Goal: Task Accomplishment & Management: Use online tool/utility

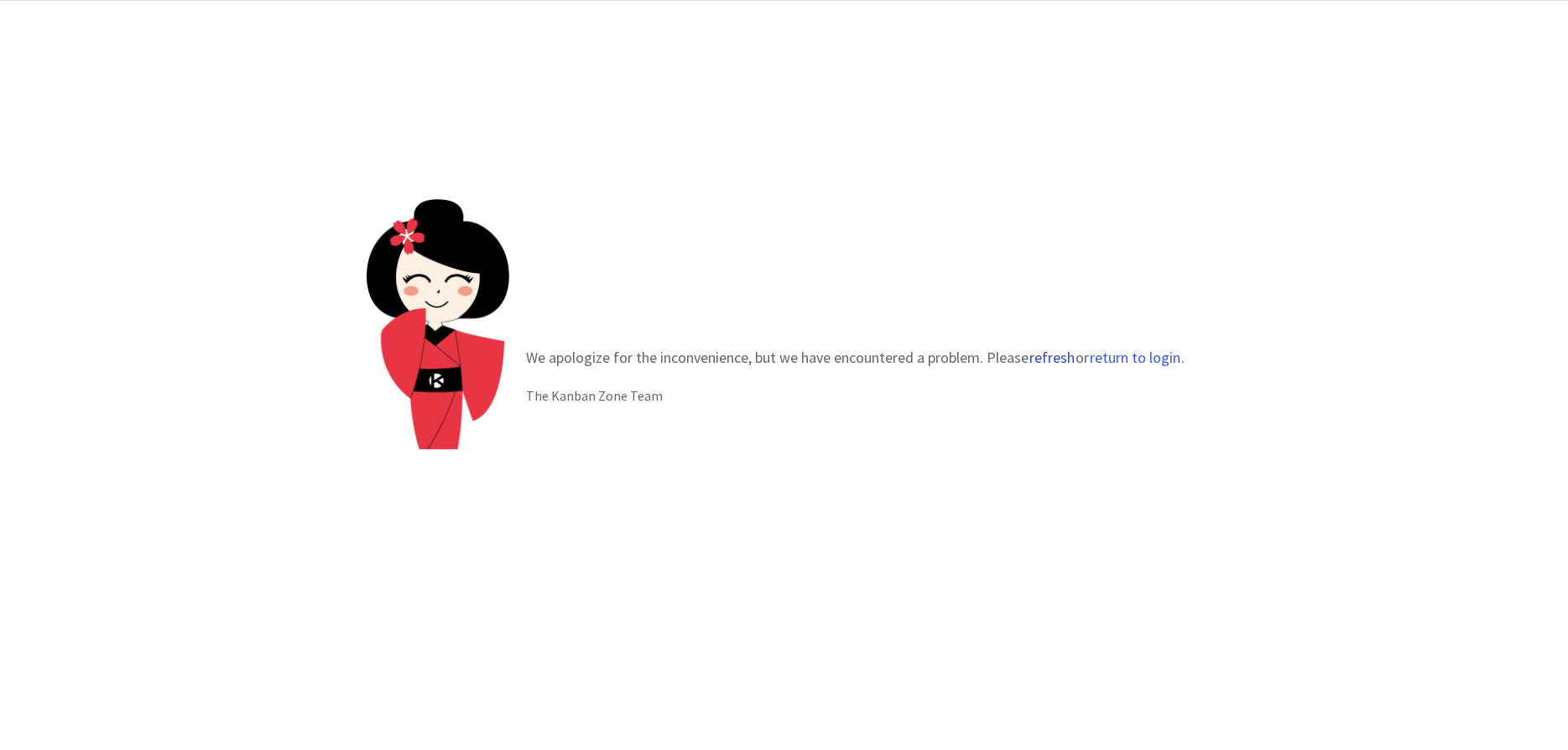
click at [1047, 362] on button "refresh" at bounding box center [1053, 358] width 47 height 16
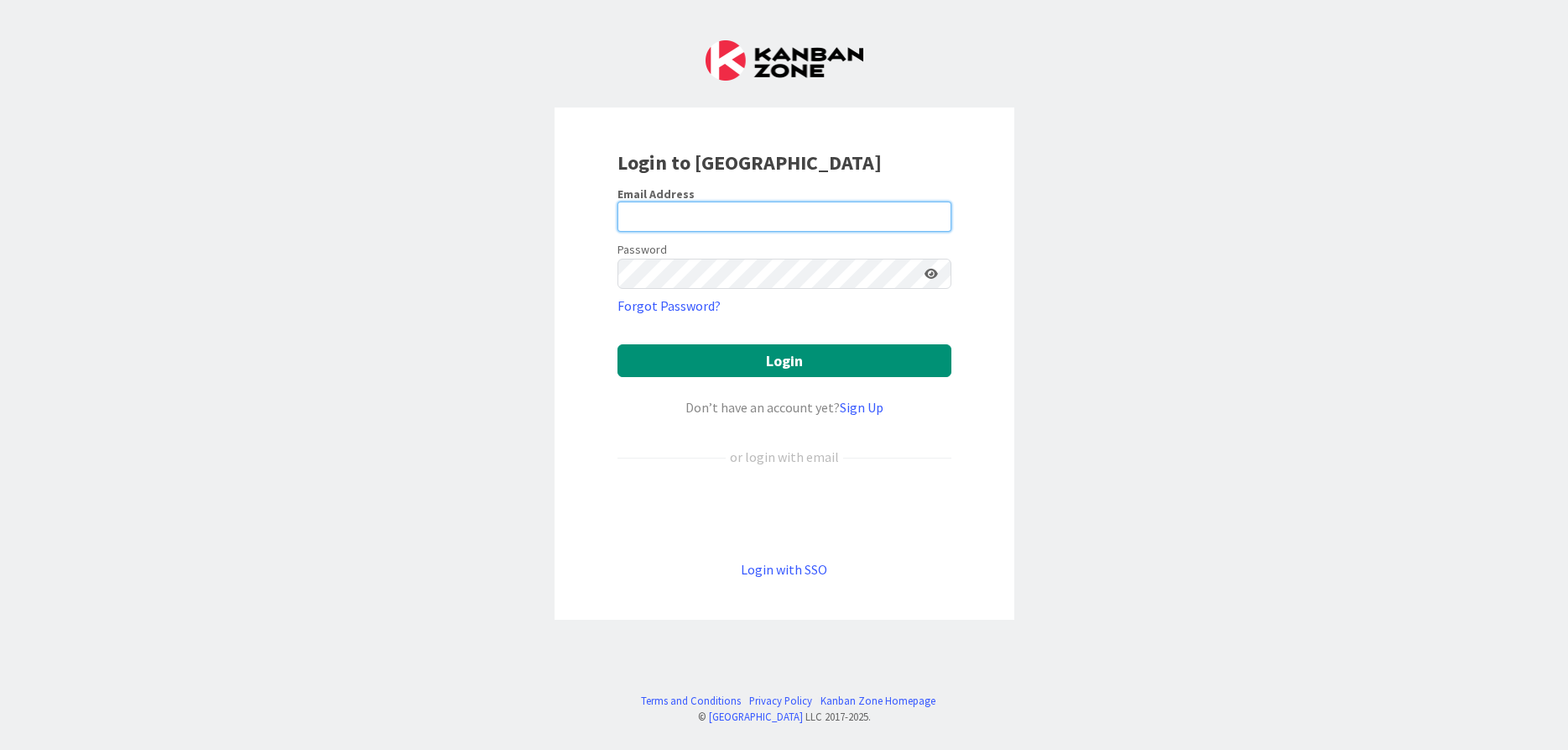
type input "[EMAIL_ADDRESS][DOMAIN_NAME]"
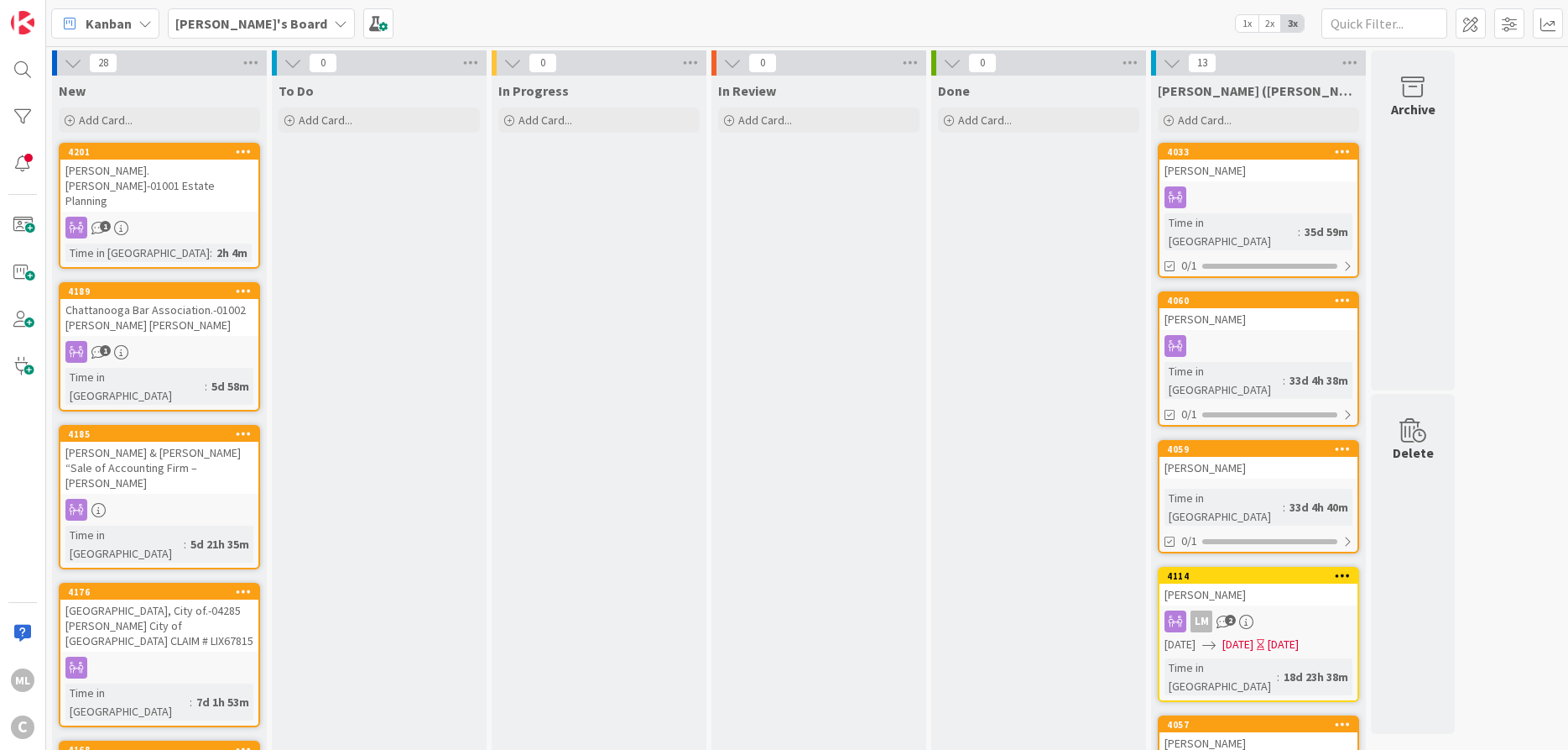
click at [229, 25] on b "[PERSON_NAME]'s Board" at bounding box center [250, 24] width 152 height 16
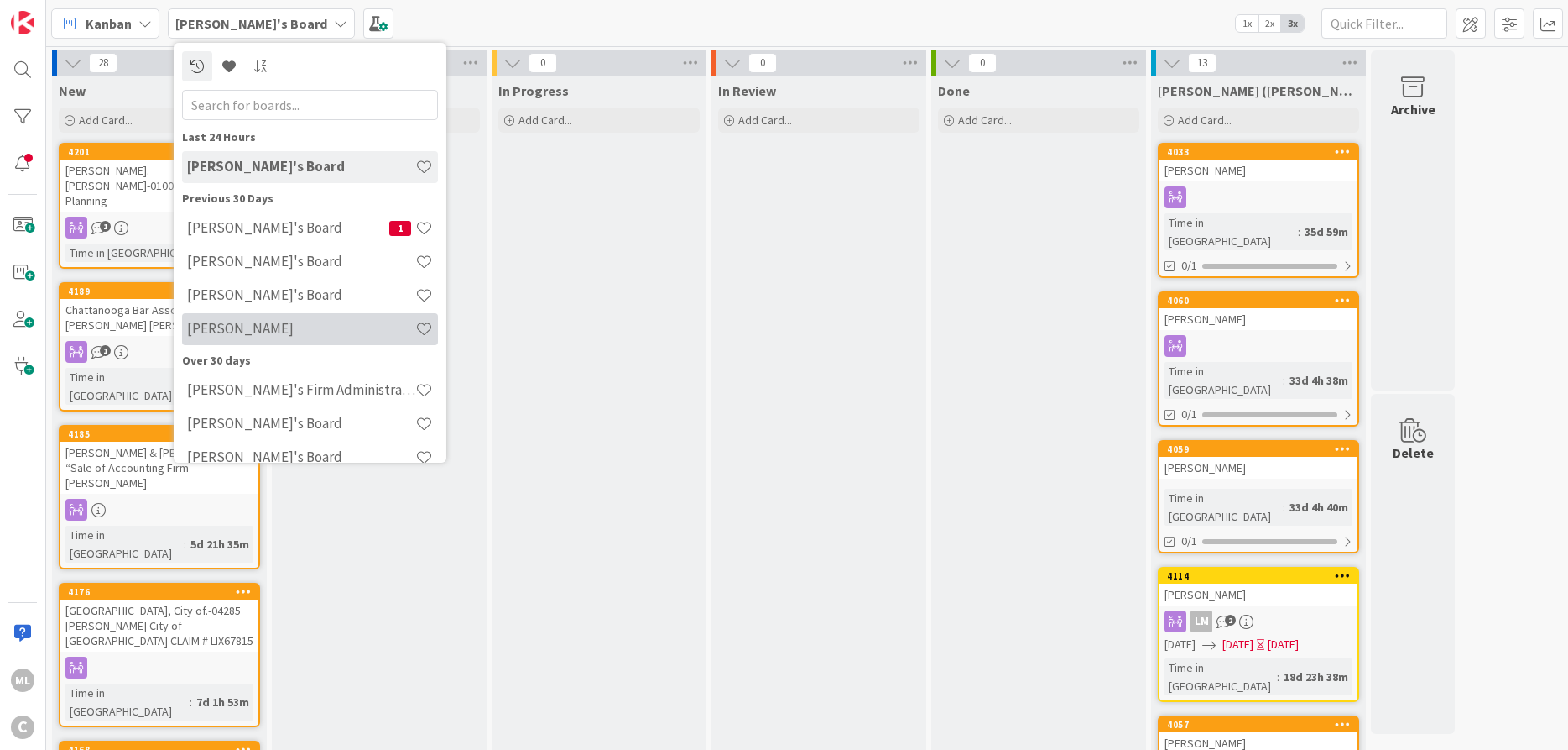
click at [218, 330] on h4 "[PERSON_NAME]" at bounding box center [301, 328] width 229 height 16
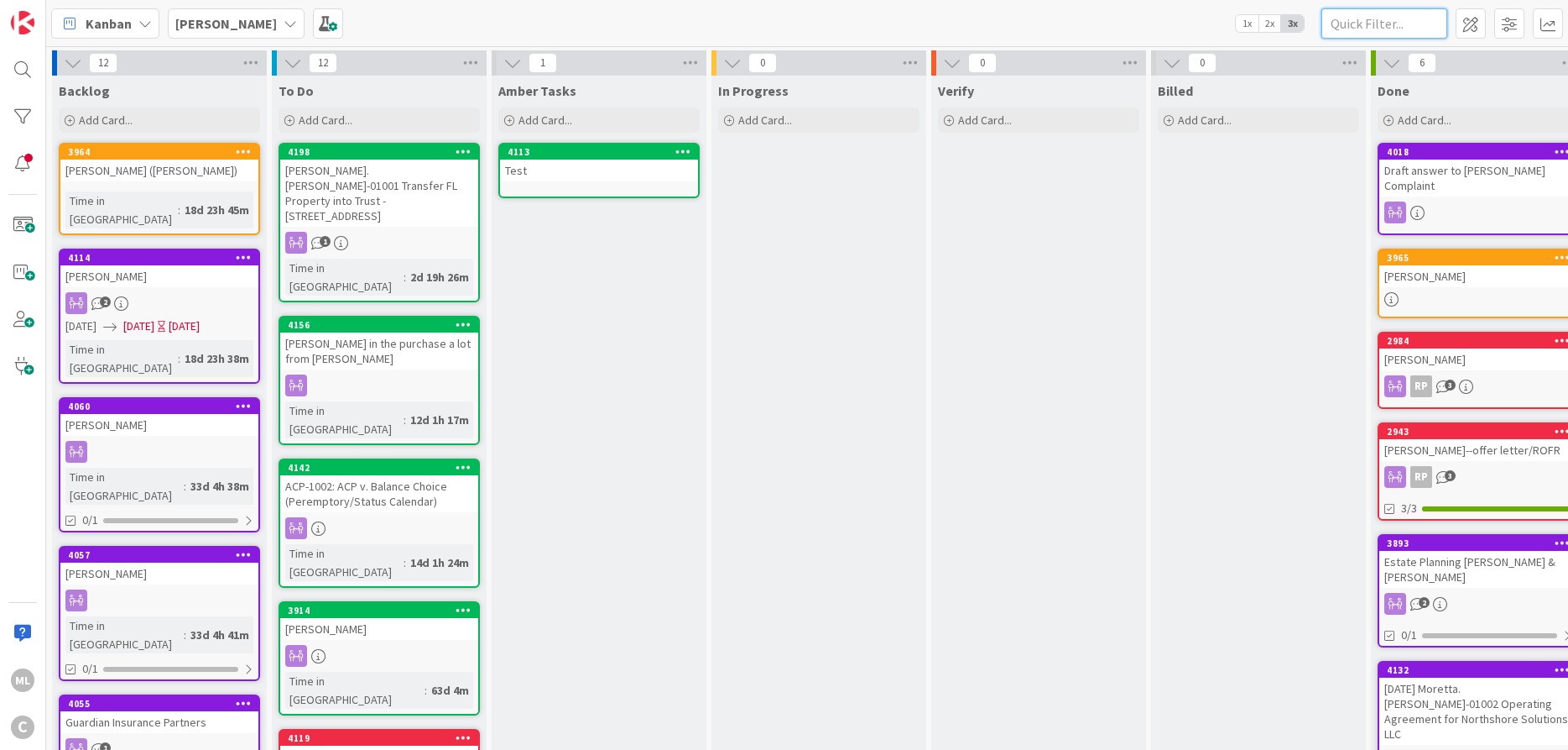
click at [1389, 17] on input "text" at bounding box center [1384, 23] width 126 height 30
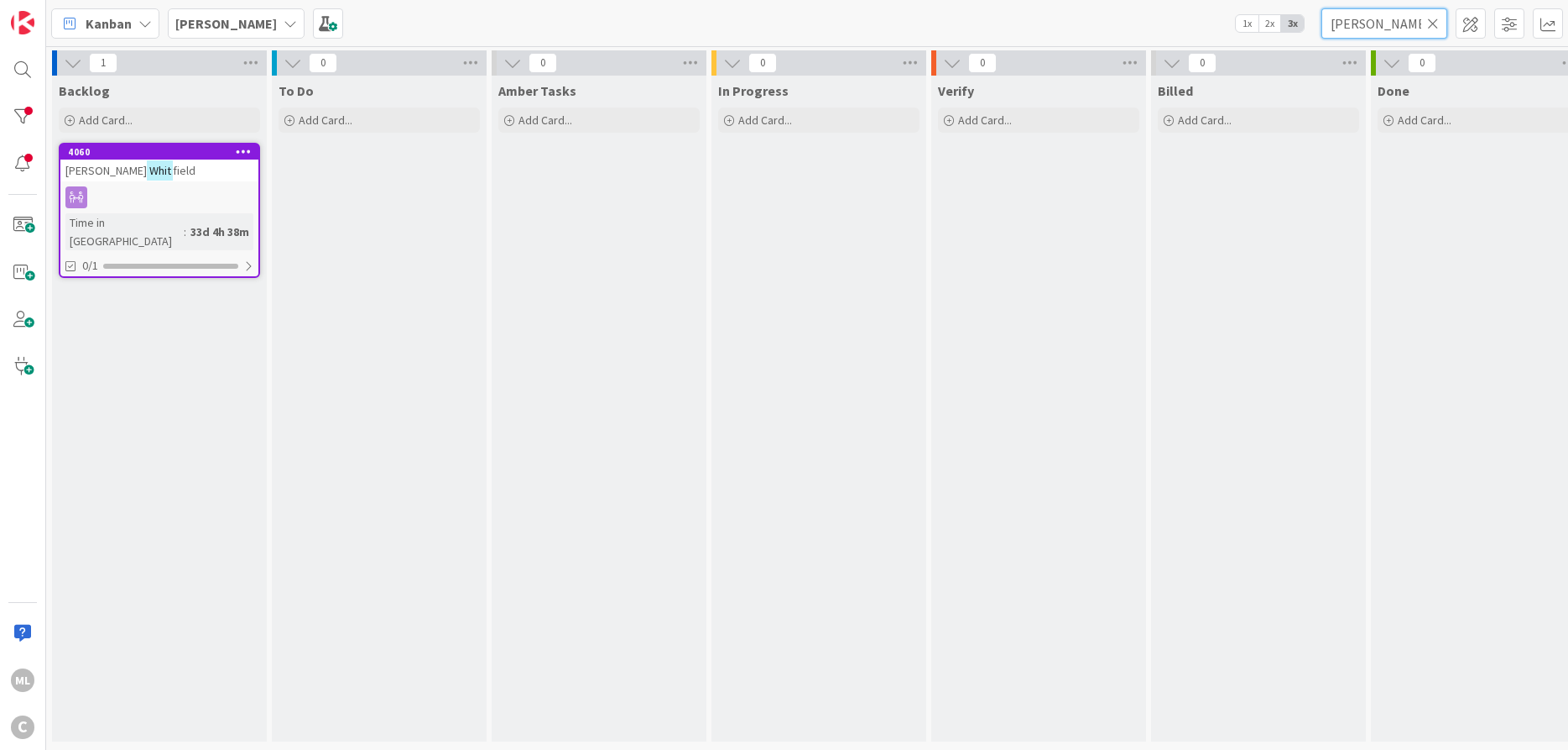
type input "[PERSON_NAME]"
click at [123, 153] on div "4060" at bounding box center [163, 152] width 191 height 12
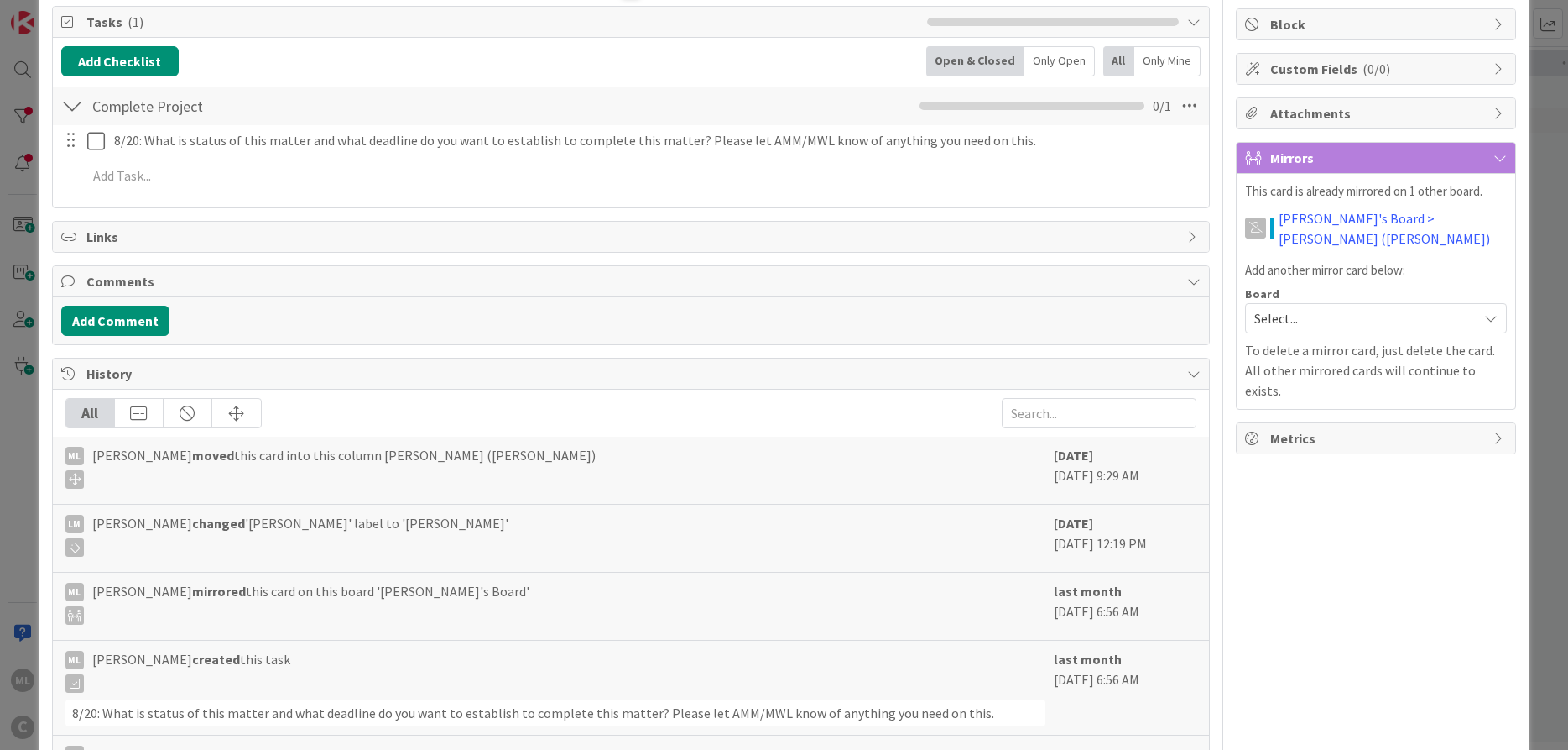
scroll to position [329, 0]
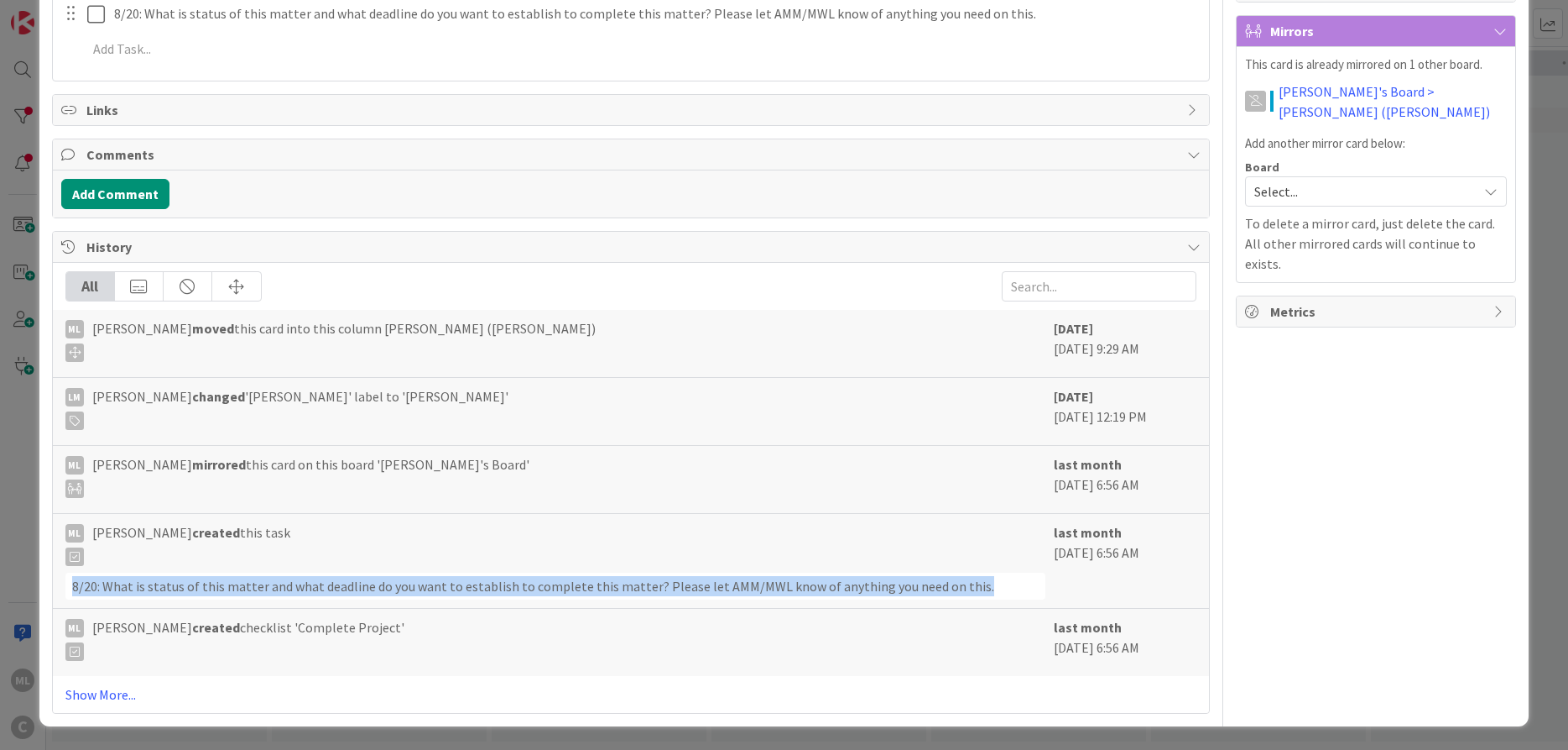
drag, startPoint x: 979, startPoint y: 585, endPoint x: 81, endPoint y: 578, distance: 898.0
click at [69, 588] on div "8/20: What is status of this matter and what deadline do you want to establish …" at bounding box center [555, 587] width 981 height 27
copy div "8/20: What is status of this matter and what deadline do you want to establish …"
